Goal: Find specific page/section: Find specific page/section

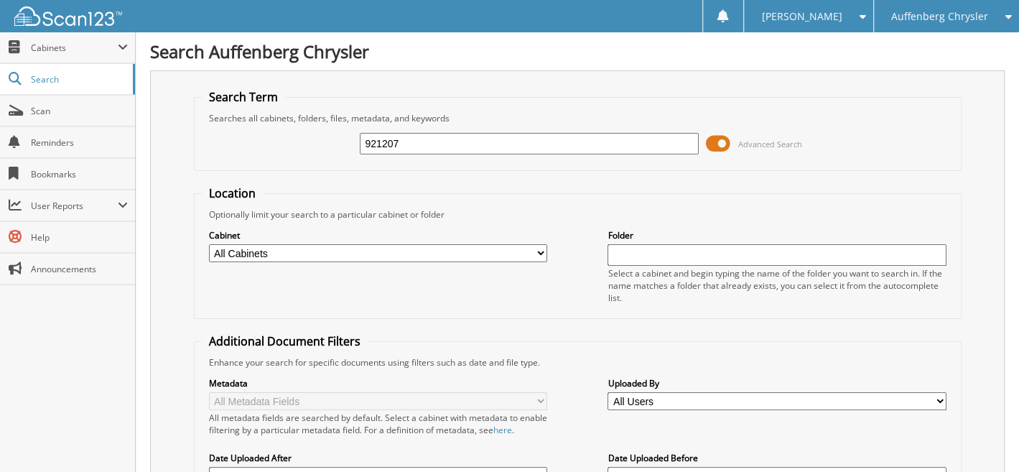
type input "921207"
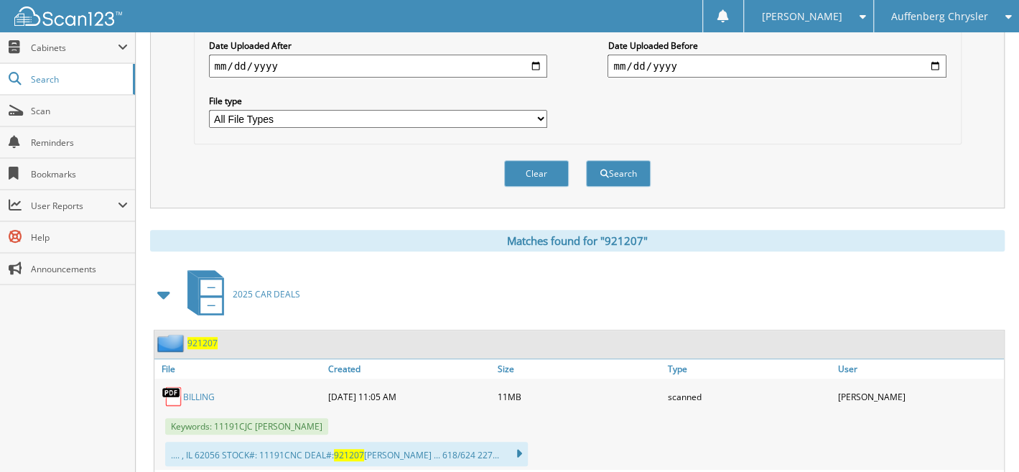
click at [205, 337] on span "921207" at bounding box center [203, 343] width 30 height 12
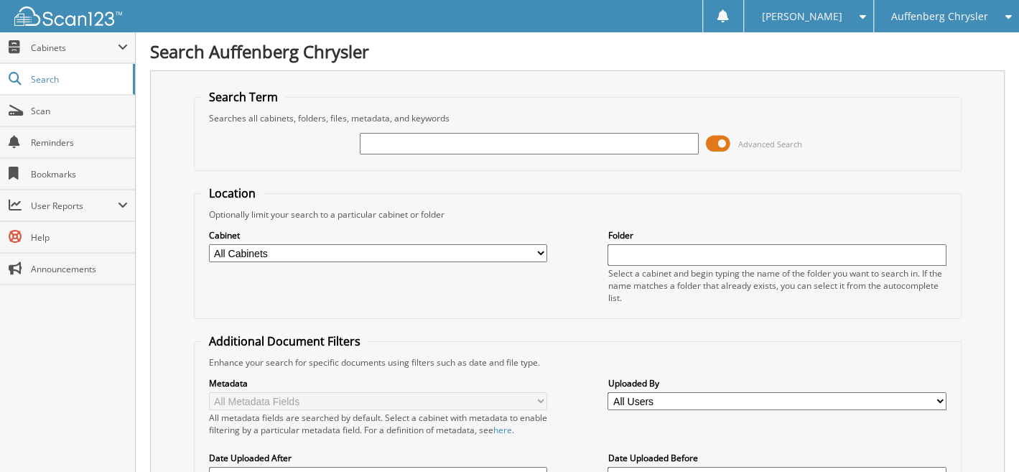
click at [450, 131] on div at bounding box center [529, 143] width 338 height 24
click at [408, 138] on input "text" at bounding box center [529, 144] width 338 height 22
type input "921011"
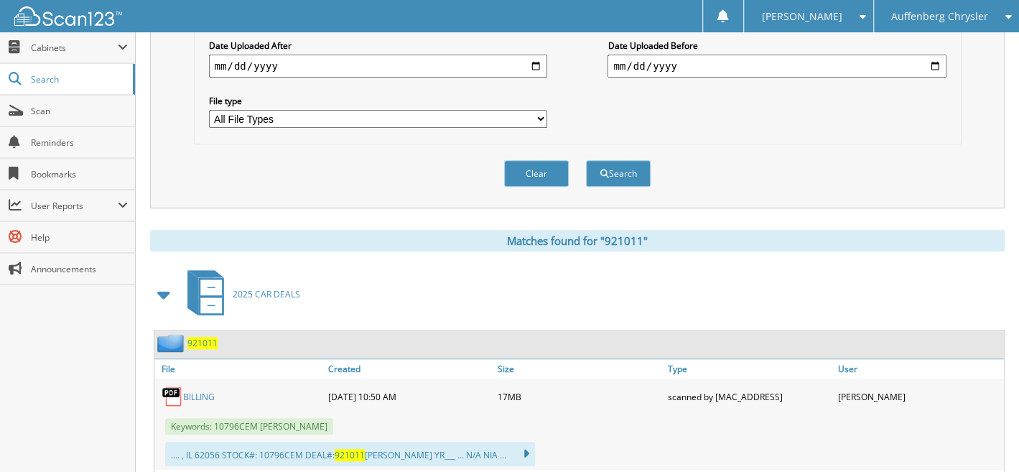
click at [201, 337] on span "921011" at bounding box center [203, 343] width 30 height 12
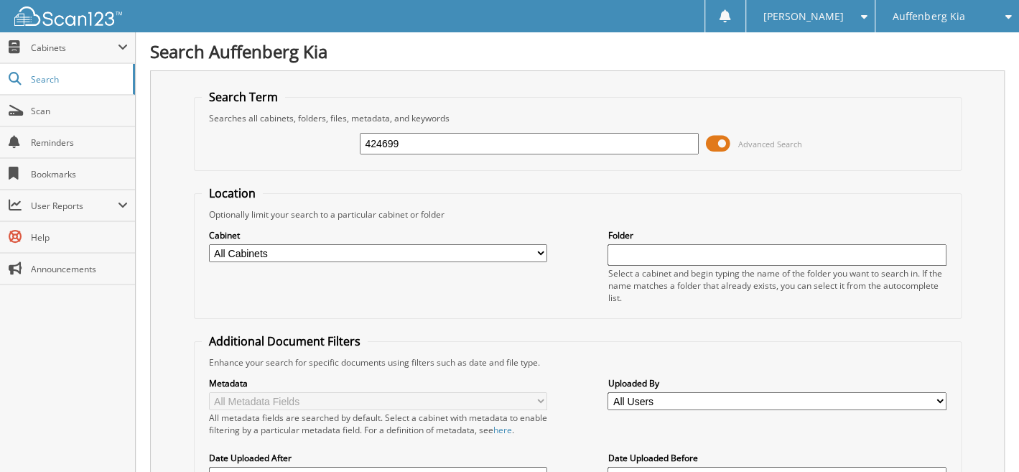
type input "424699"
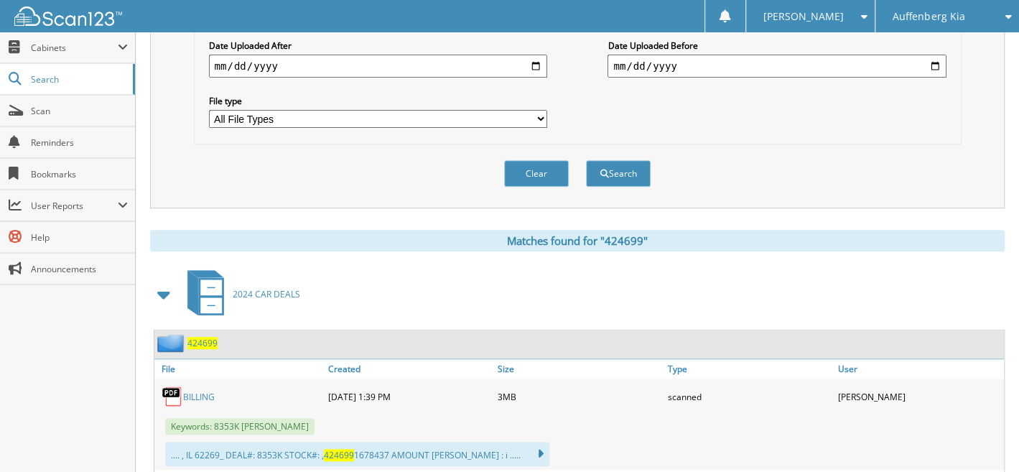
click at [203, 337] on span "424699" at bounding box center [203, 343] width 30 height 12
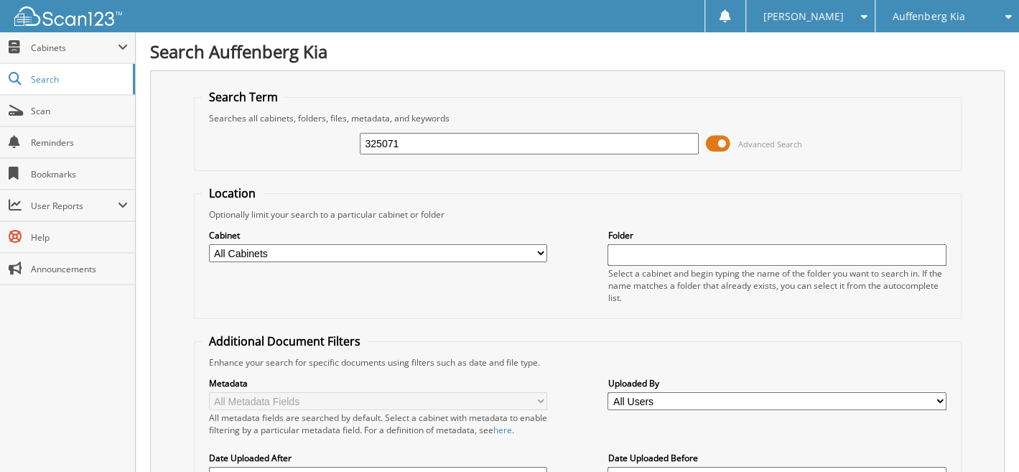
type input "325071"
click at [927, 12] on span "Auffenberg Kia" at bounding box center [929, 16] width 72 height 9
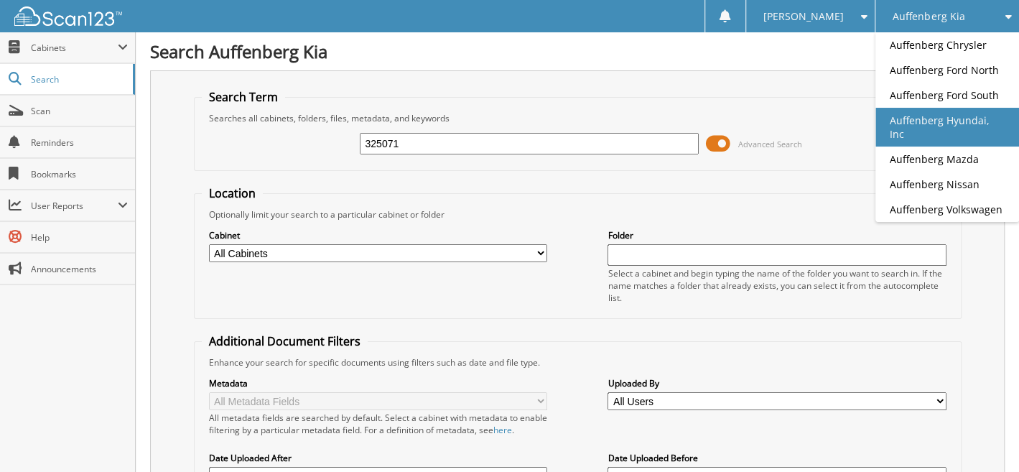
click at [971, 120] on link "Auffenberg Hyundai, Inc" at bounding box center [948, 127] width 144 height 39
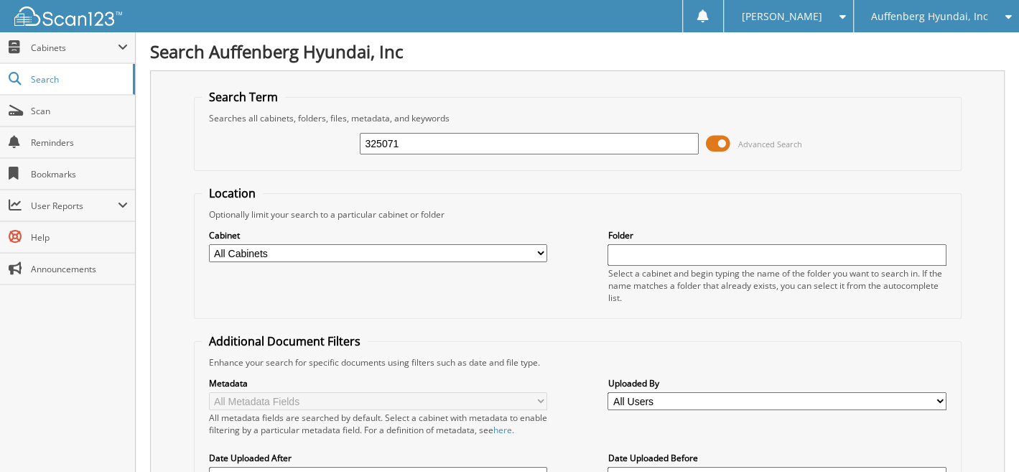
type input "325071"
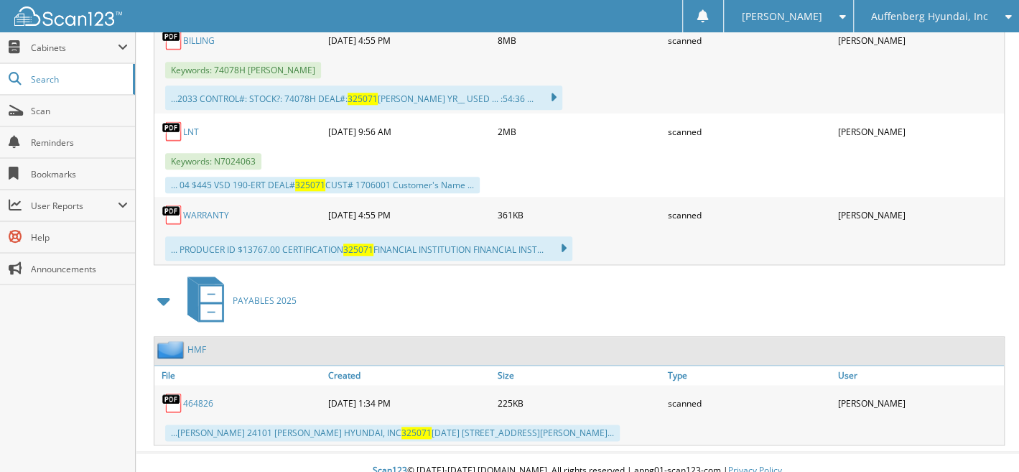
scroll to position [356, 0]
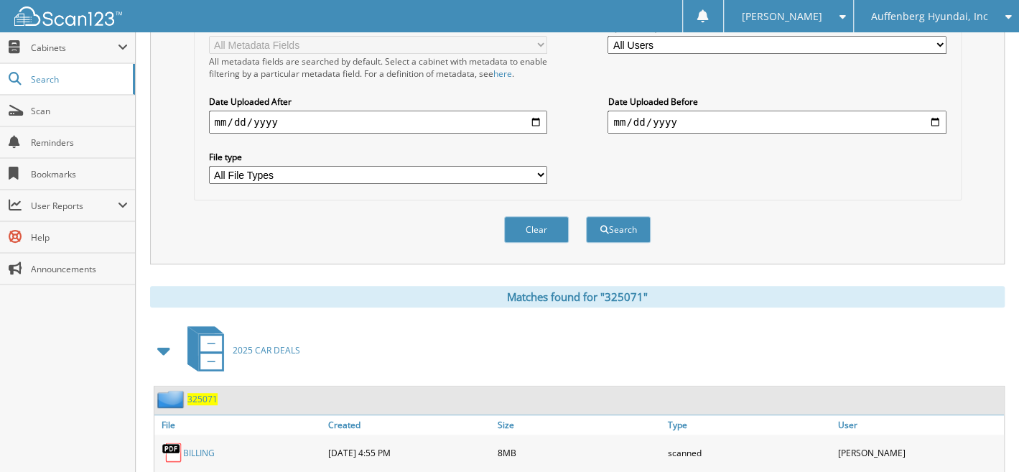
click at [202, 393] on span "325071" at bounding box center [203, 399] width 30 height 12
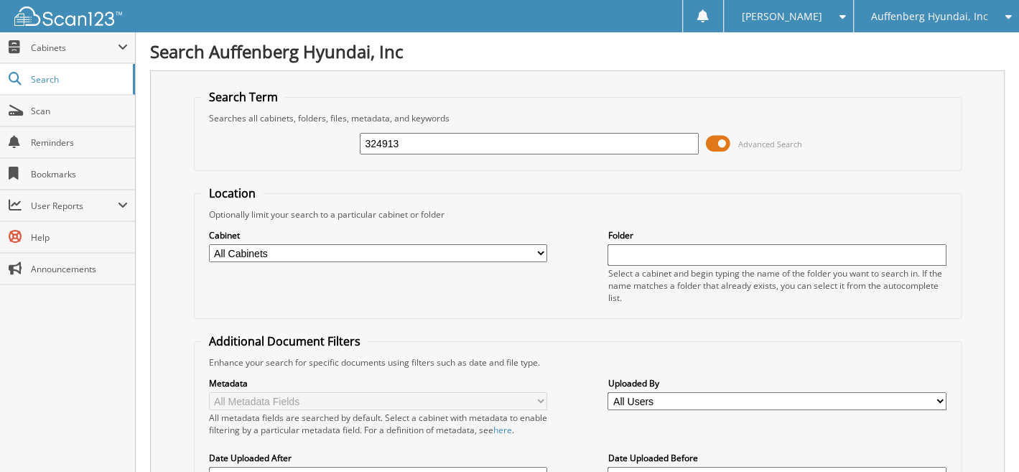
type input "324913"
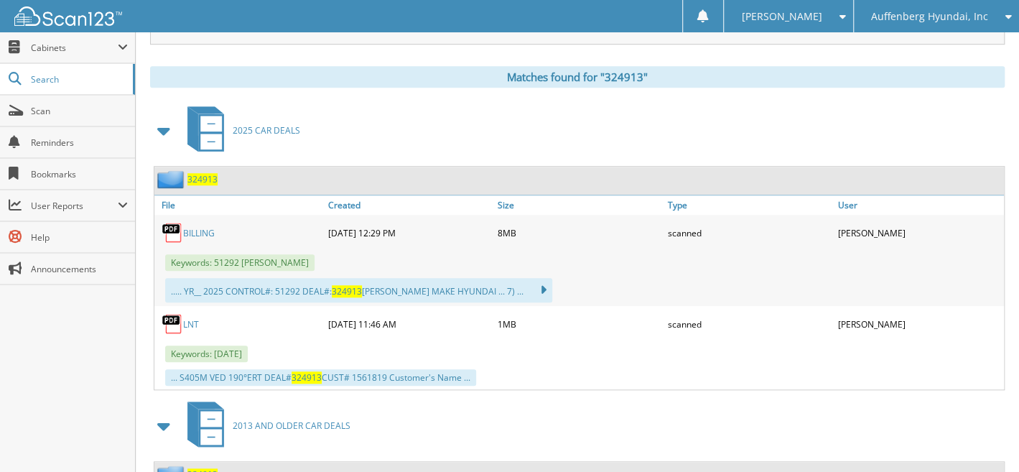
scroll to position [678, 0]
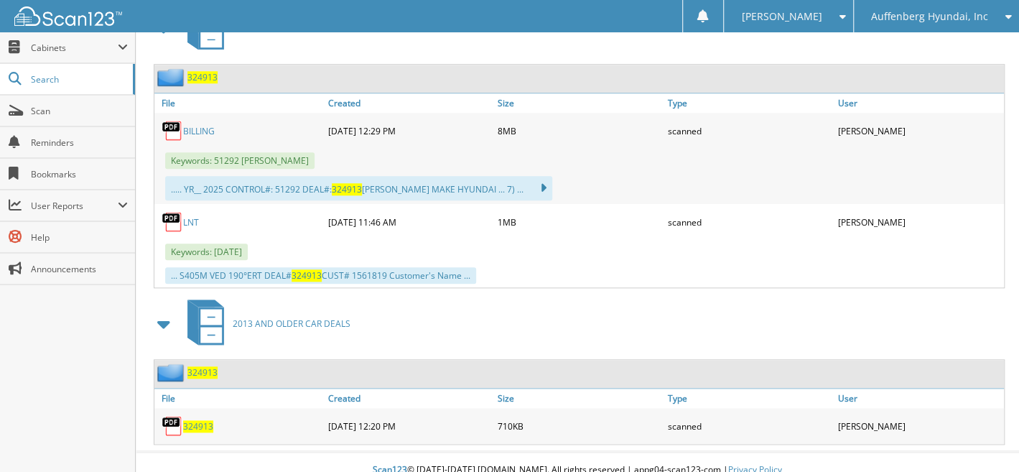
click at [198, 366] on span "324913" at bounding box center [203, 372] width 30 height 12
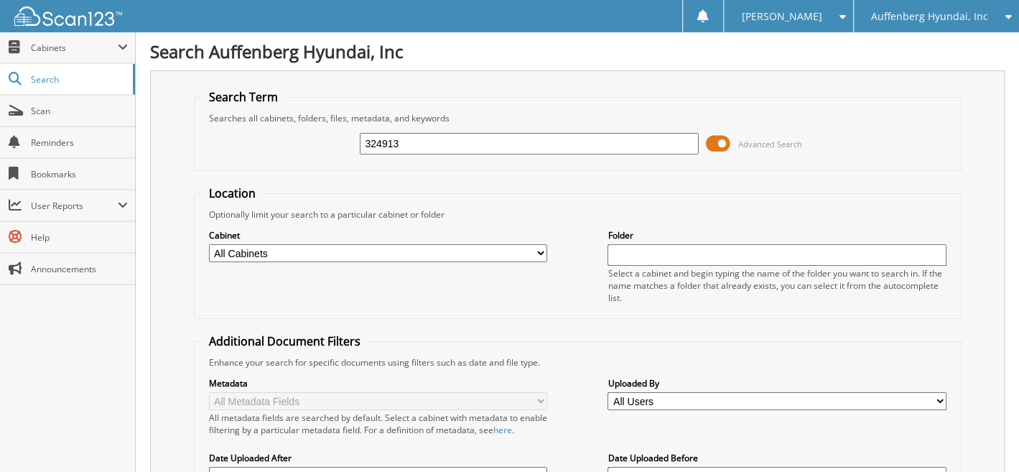
click at [448, 133] on input "324913" at bounding box center [529, 144] width 338 height 22
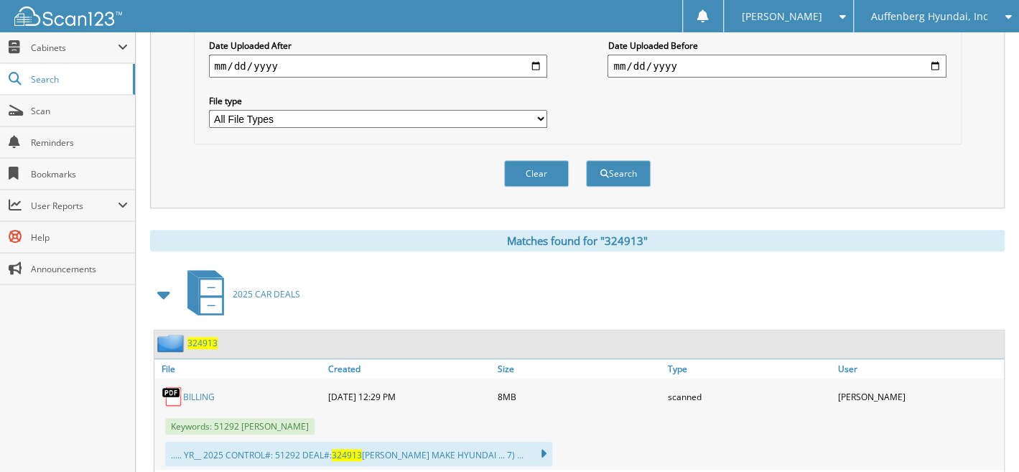
scroll to position [678, 0]
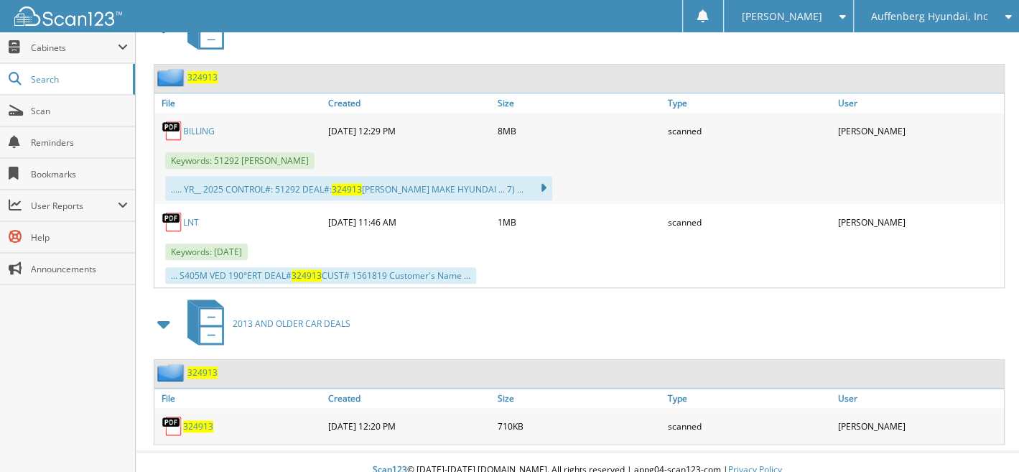
click at [208, 71] on span "324913" at bounding box center [203, 77] width 30 height 12
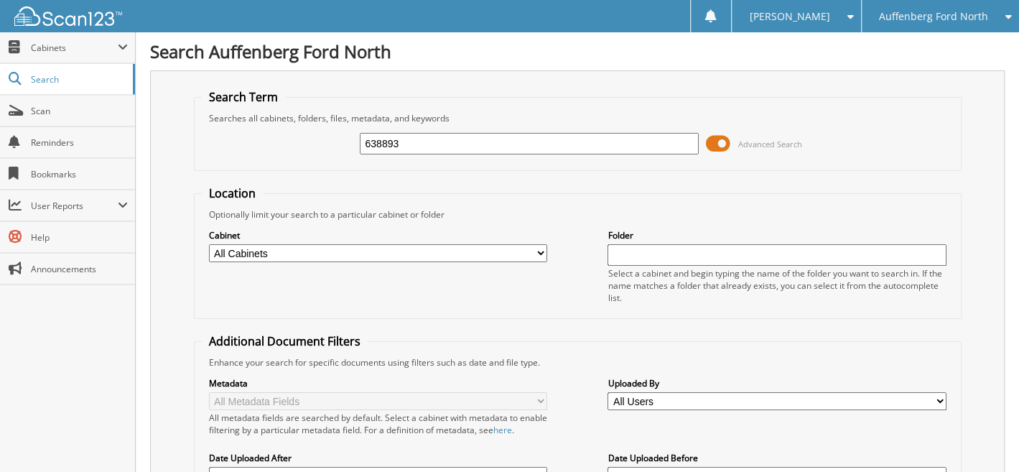
type input "638893"
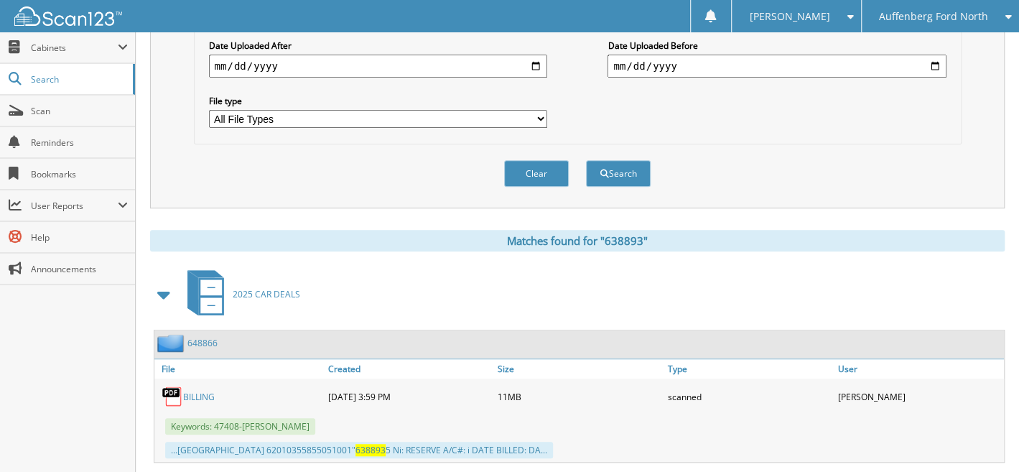
scroll to position [532, 0]
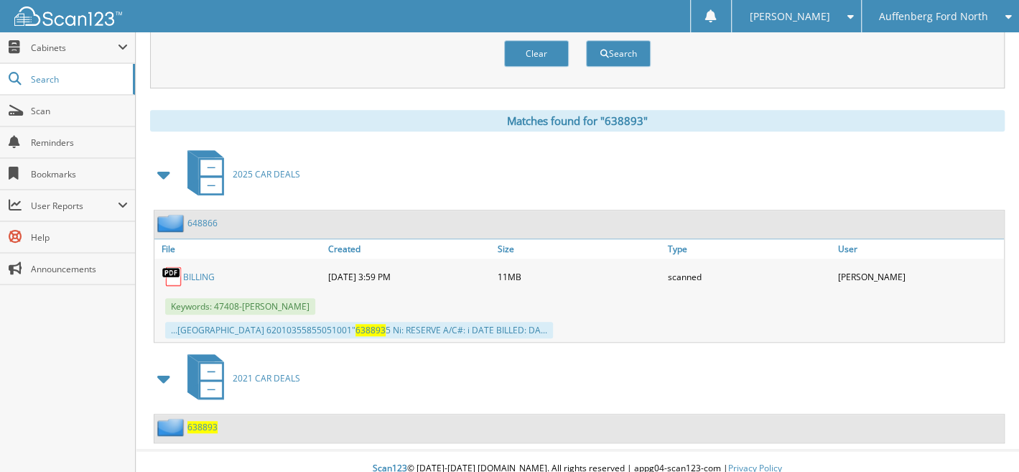
click at [210, 421] on span "638893" at bounding box center [203, 427] width 30 height 12
